Goal: Task Accomplishment & Management: Manage account settings

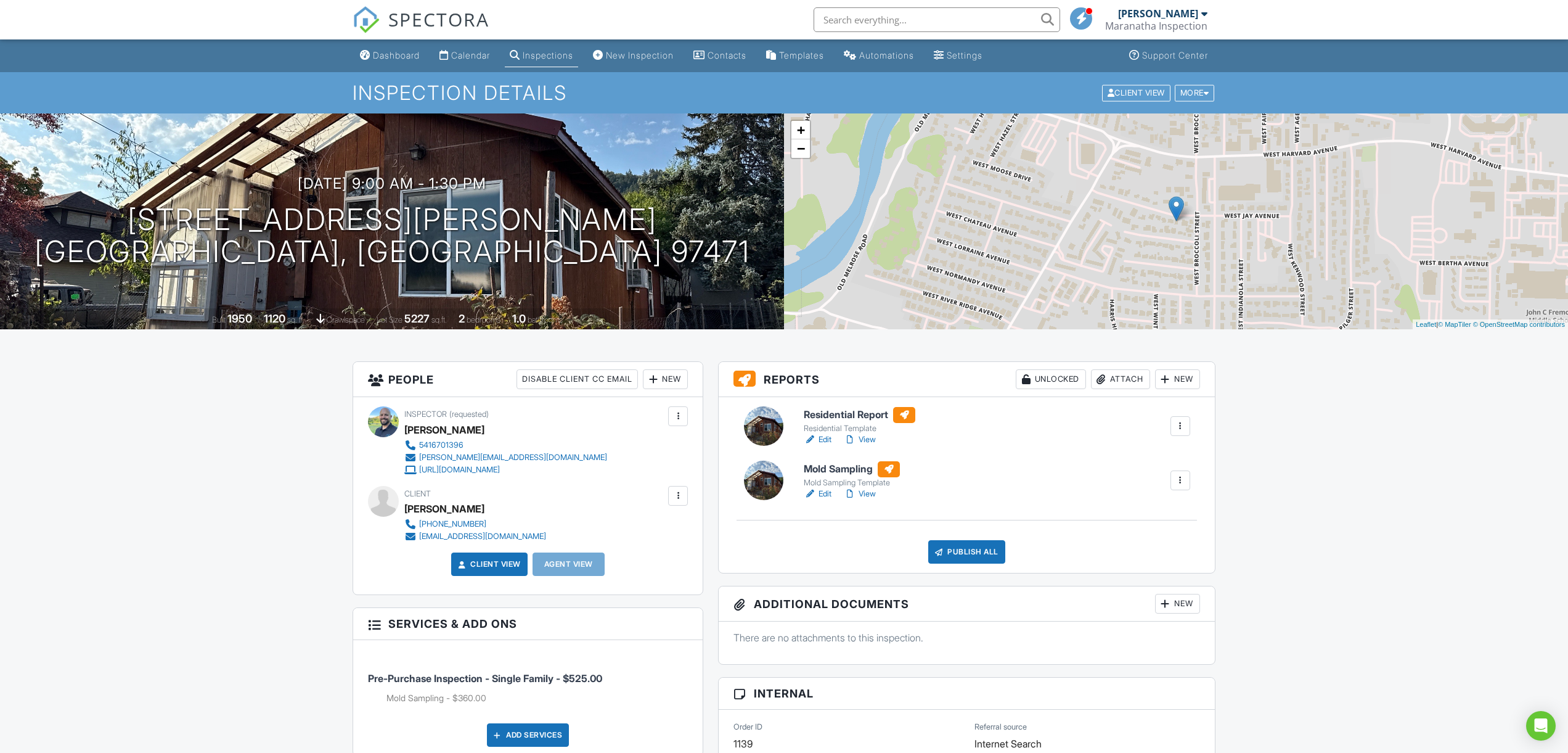
click at [860, 16] on input "text" at bounding box center [937, 20] width 247 height 25
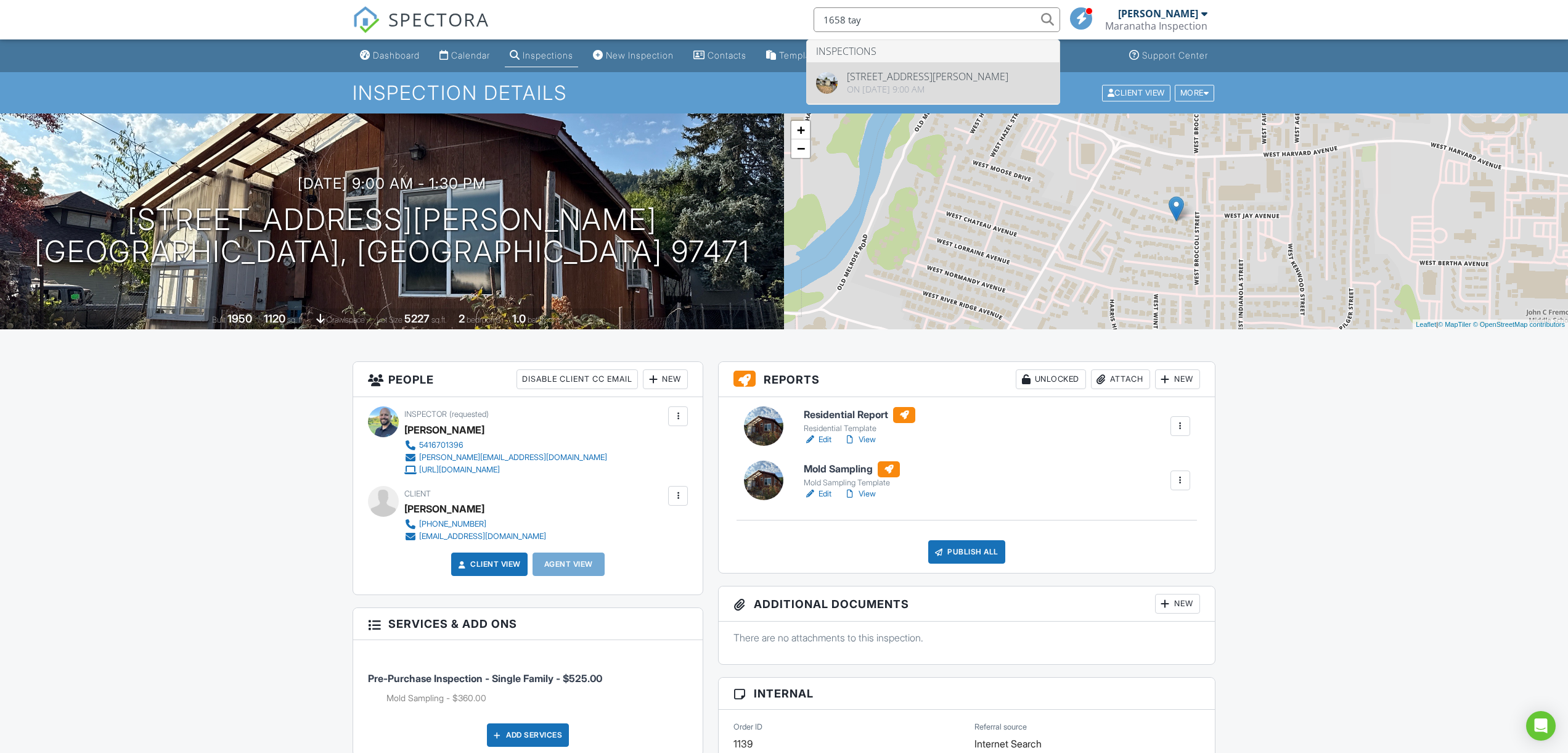
type input "1658 tay"
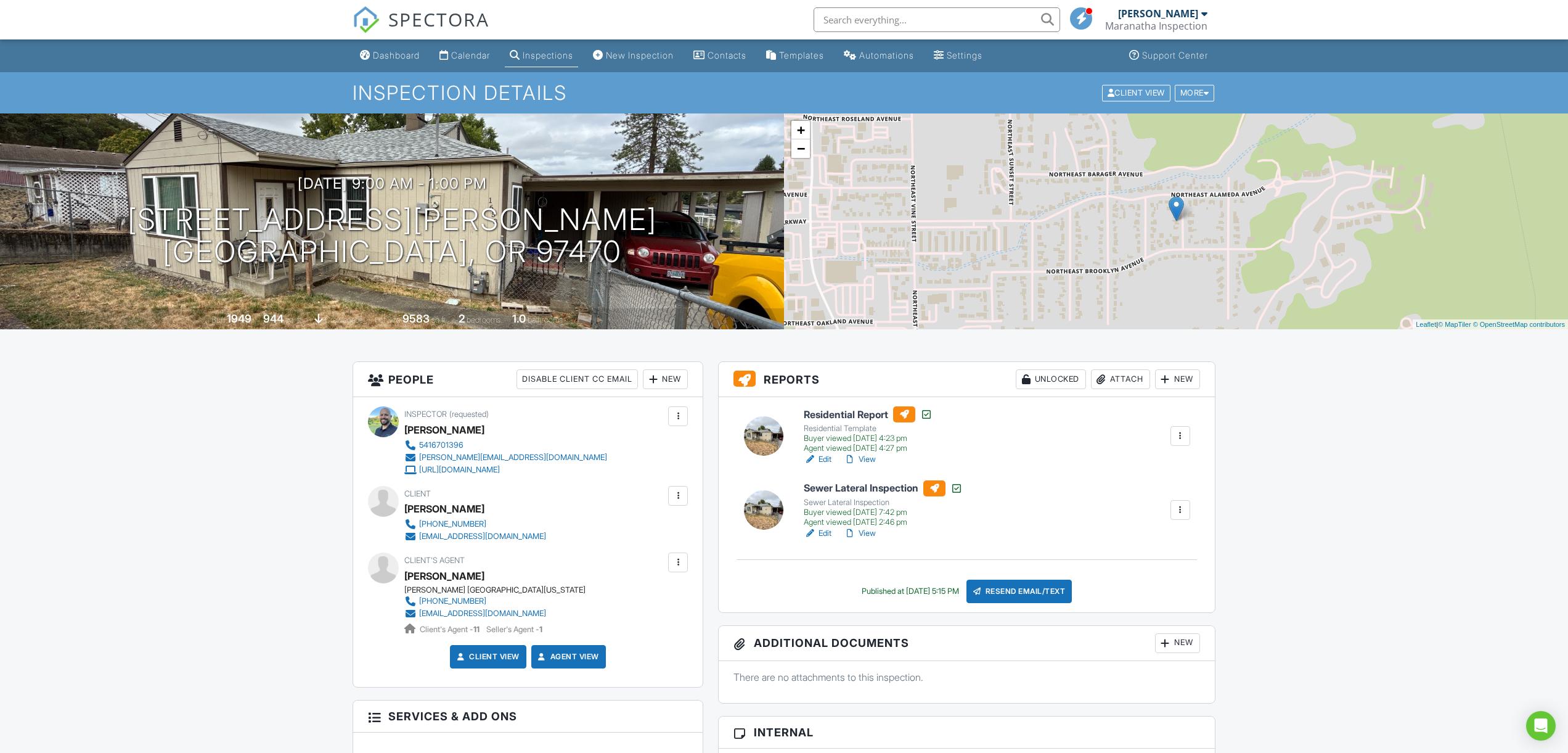
click at [872, 460] on link "View" at bounding box center [859, 459] width 32 height 12
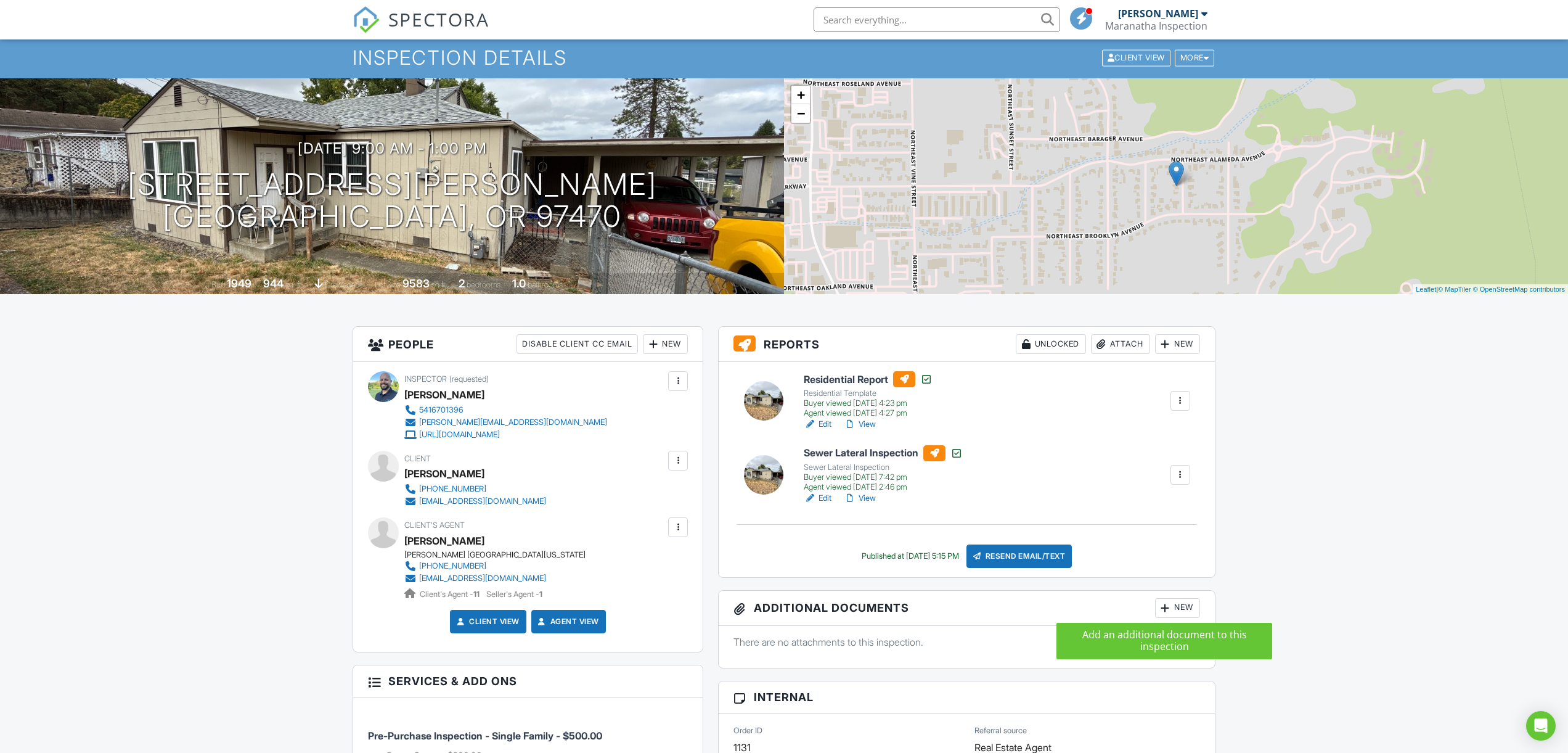
click at [1166, 609] on div at bounding box center [1165, 608] width 12 height 12
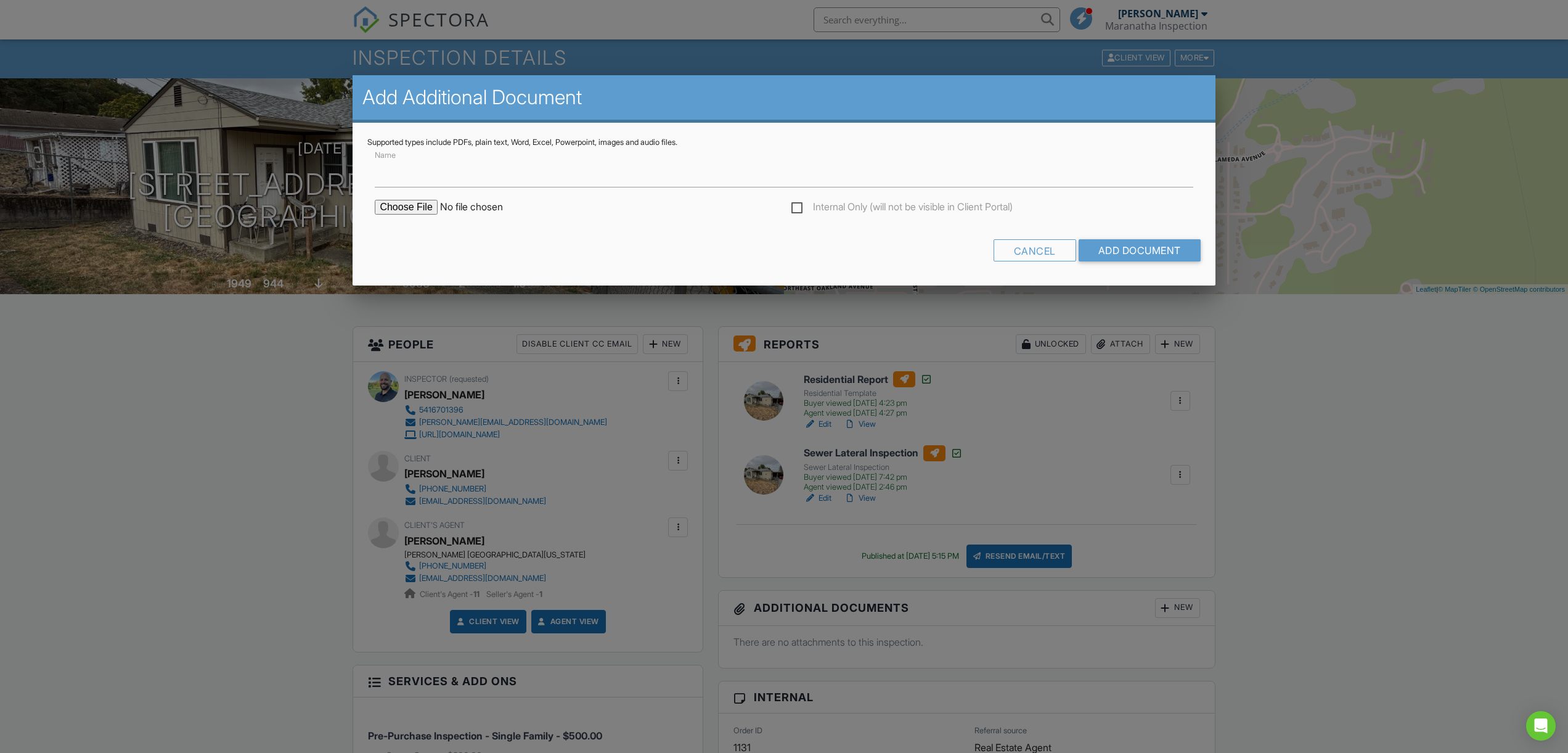
click at [420, 206] on input "file" at bounding box center [479, 207] width 209 height 15
type input "C:\fakepath\1658 Taylor.pdf"
click at [1134, 253] on input "Add Document" at bounding box center [1140, 250] width 122 height 22
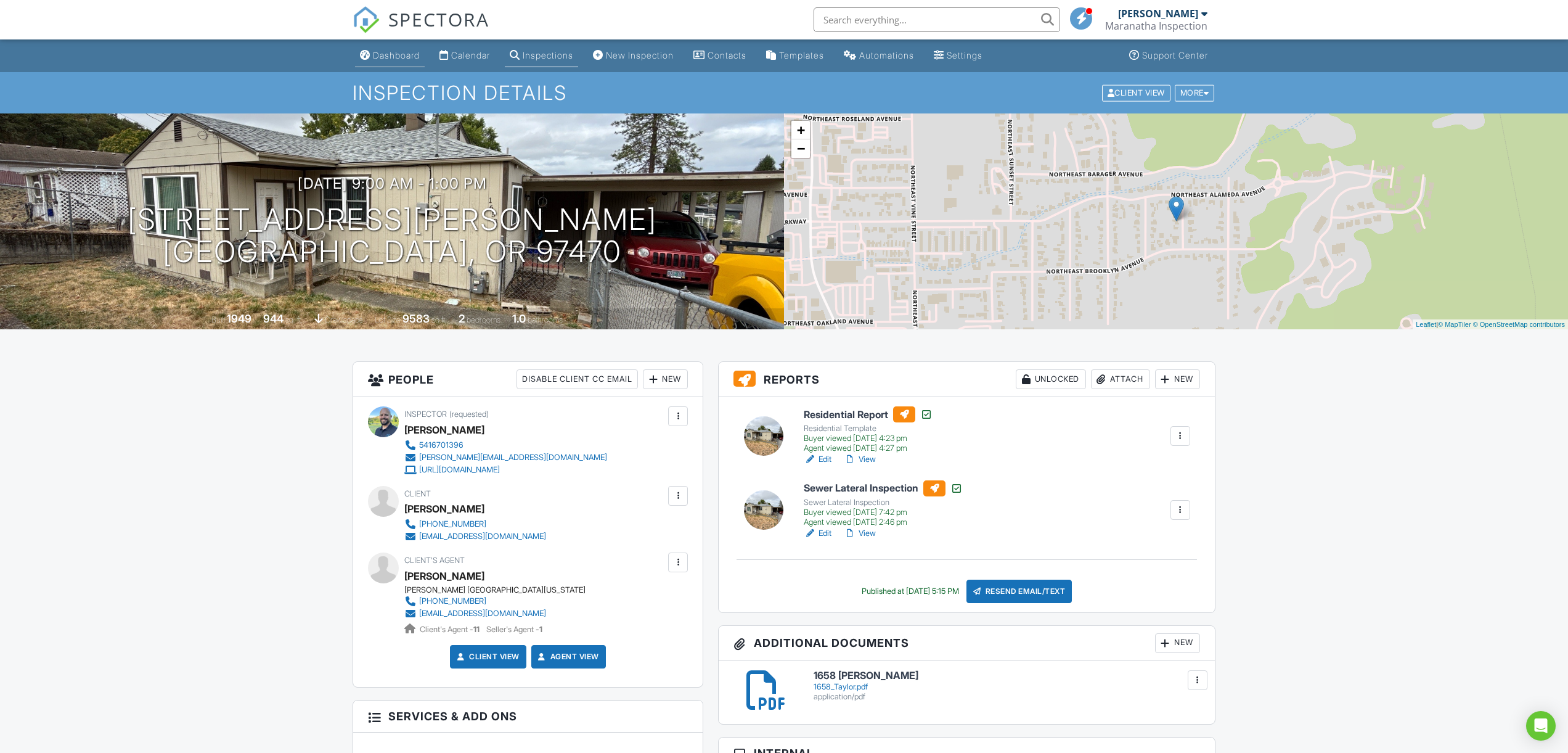
click at [386, 57] on div "Dashboard" at bounding box center [396, 55] width 47 height 11
